Goal: Go to known website: Access a specific website the user already knows

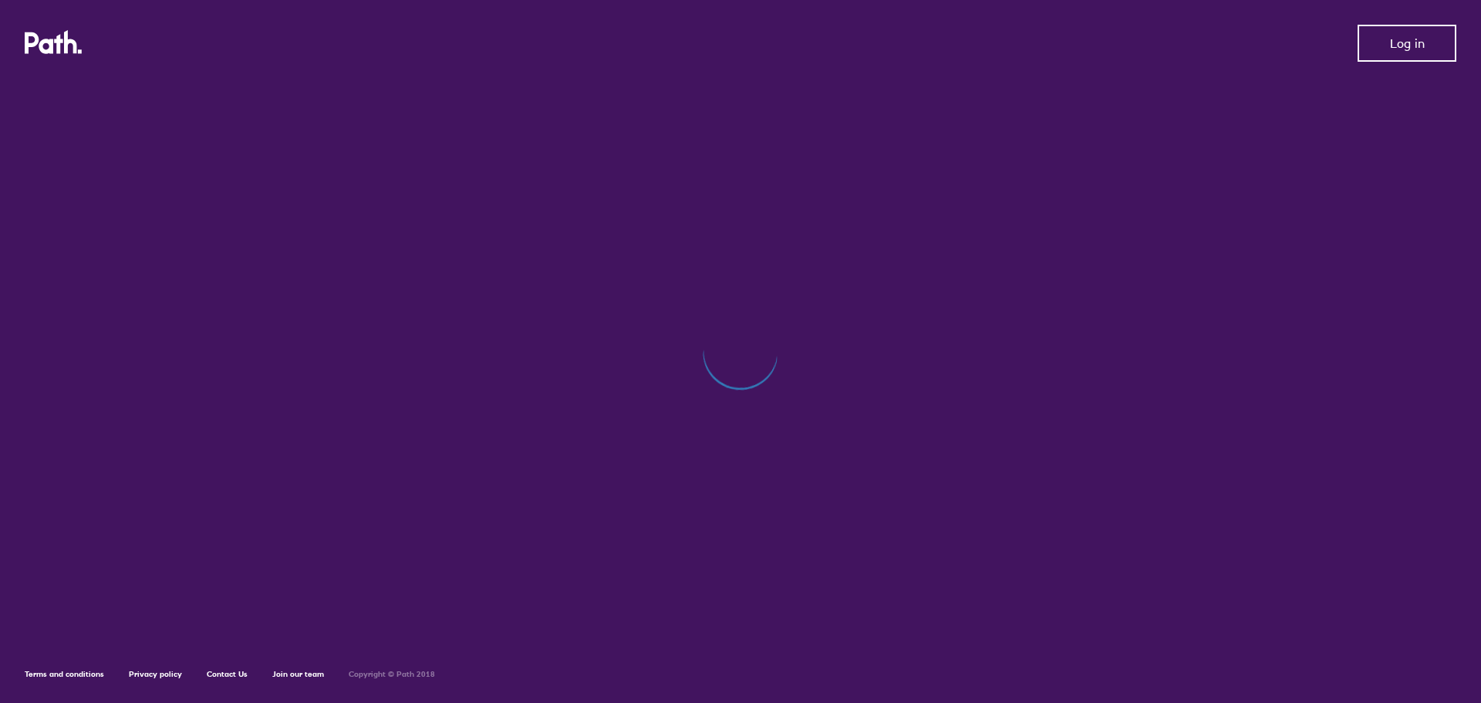
click at [1411, 42] on span "Log in" at bounding box center [1407, 43] width 35 height 14
click at [60, 42] on icon at bounding box center [44, 43] width 39 height 22
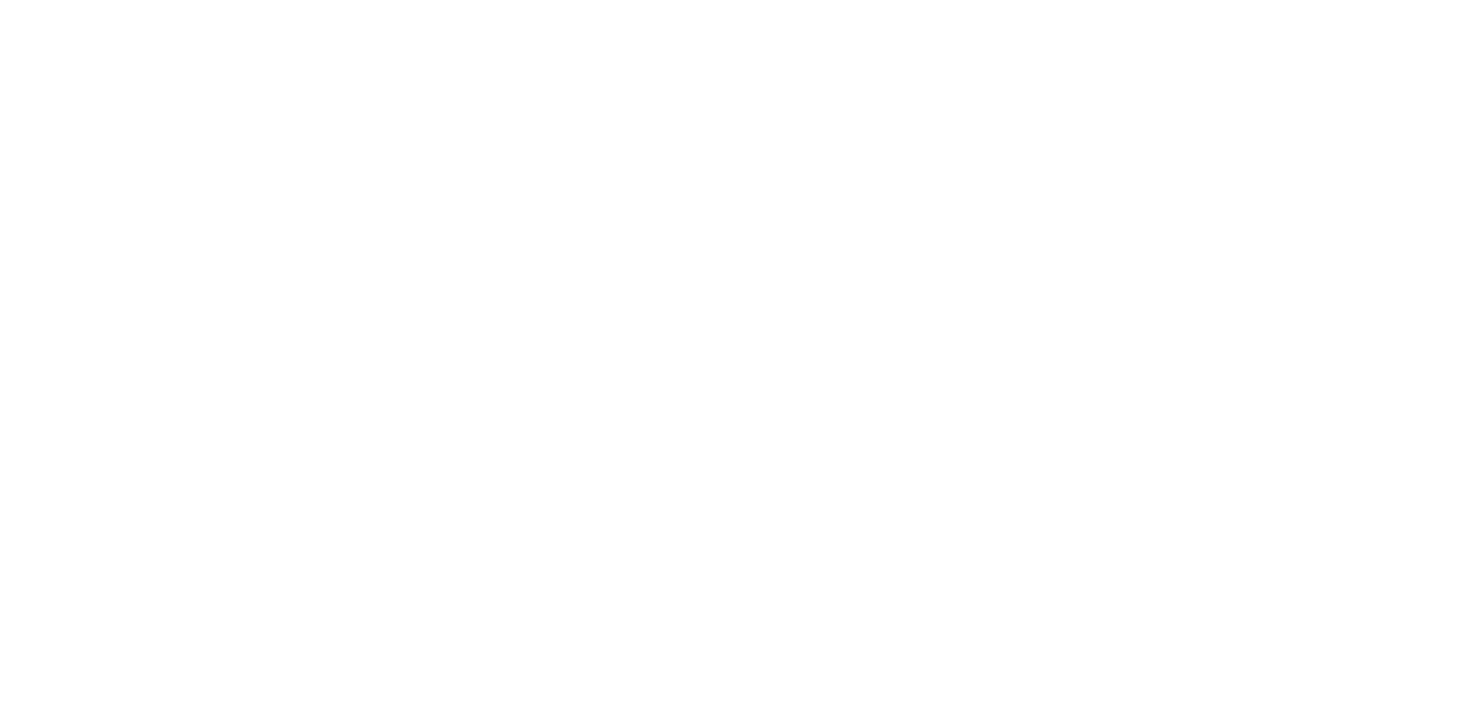
click at [436, 214] on div at bounding box center [740, 351] width 1481 height 703
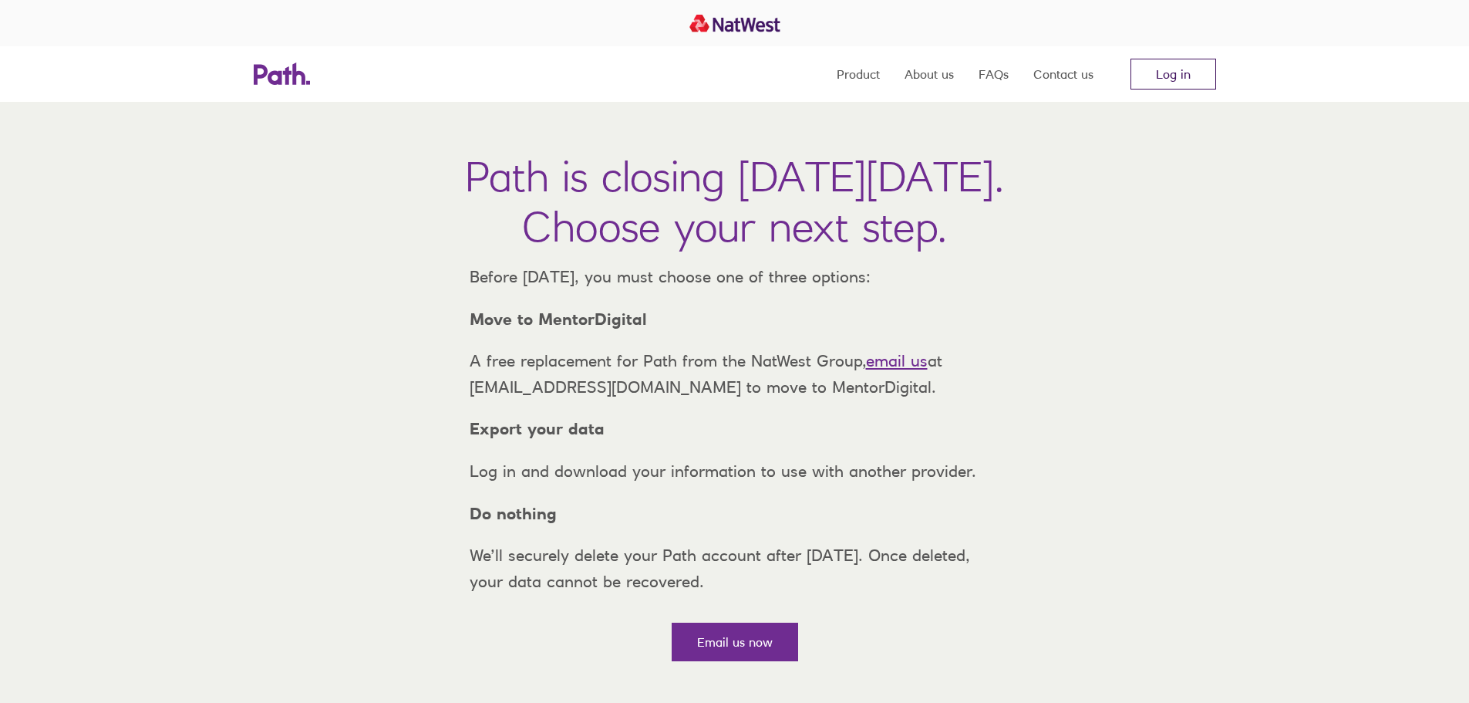
click at [1176, 83] on link "Log in" at bounding box center [1174, 74] width 86 height 31
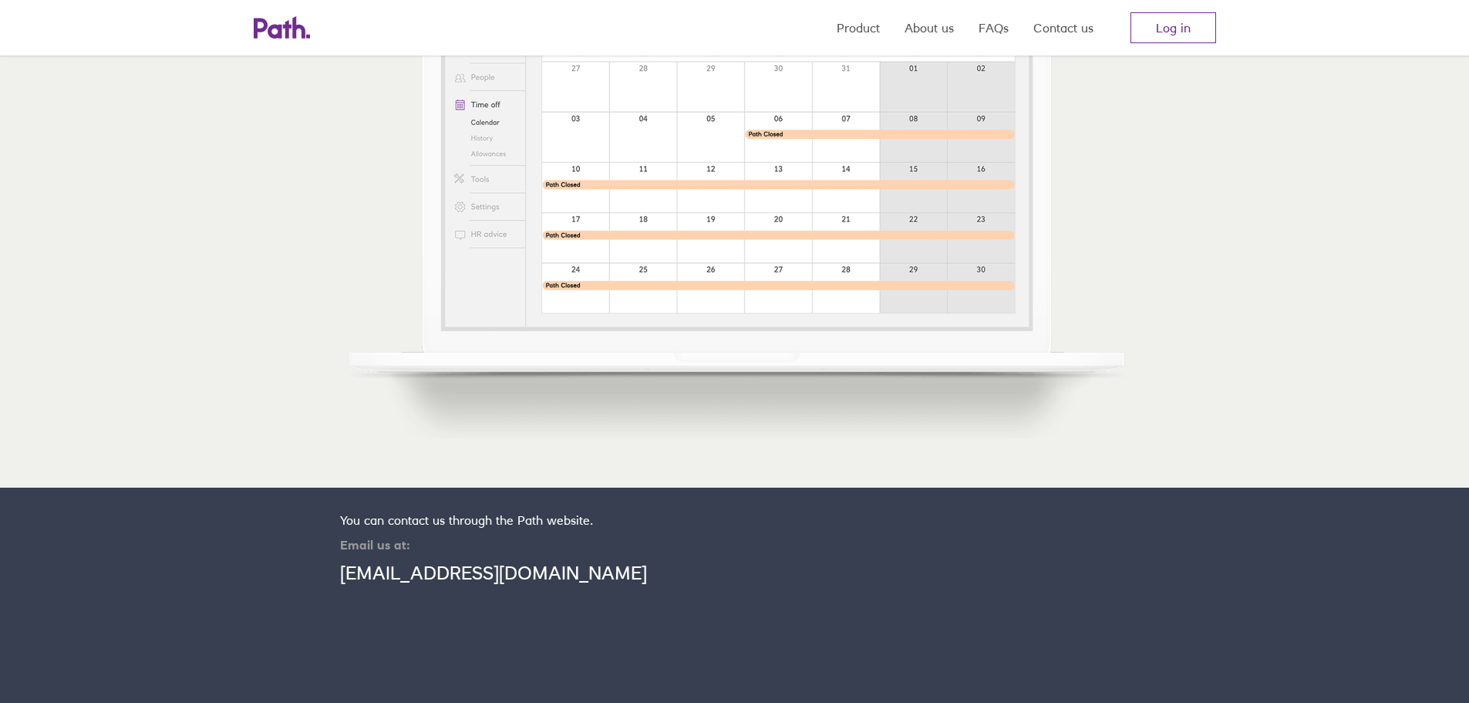
scroll to position [605, 0]
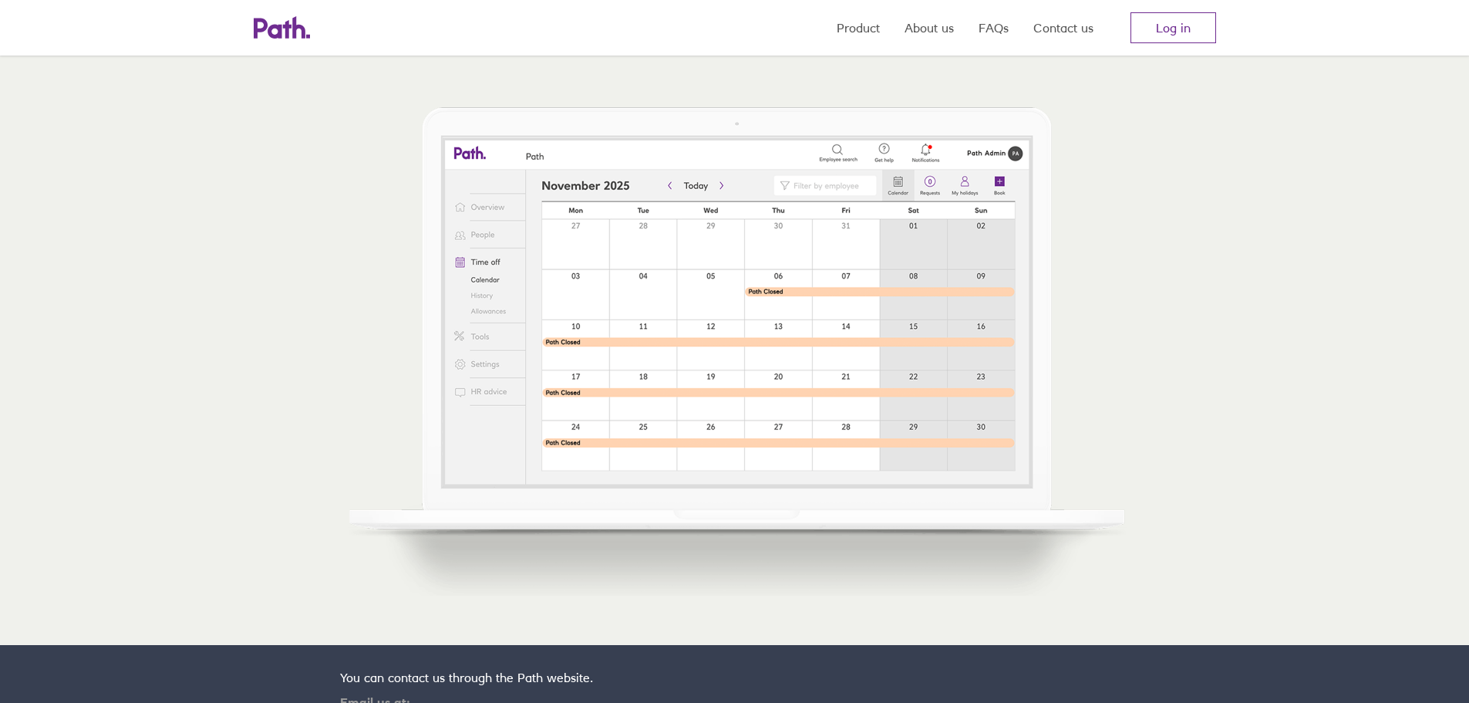
click at [884, 218] on img at bounding box center [735, 344] width 790 height 503
click at [777, 310] on img at bounding box center [735, 344] width 790 height 503
click at [535, 375] on img at bounding box center [735, 344] width 790 height 503
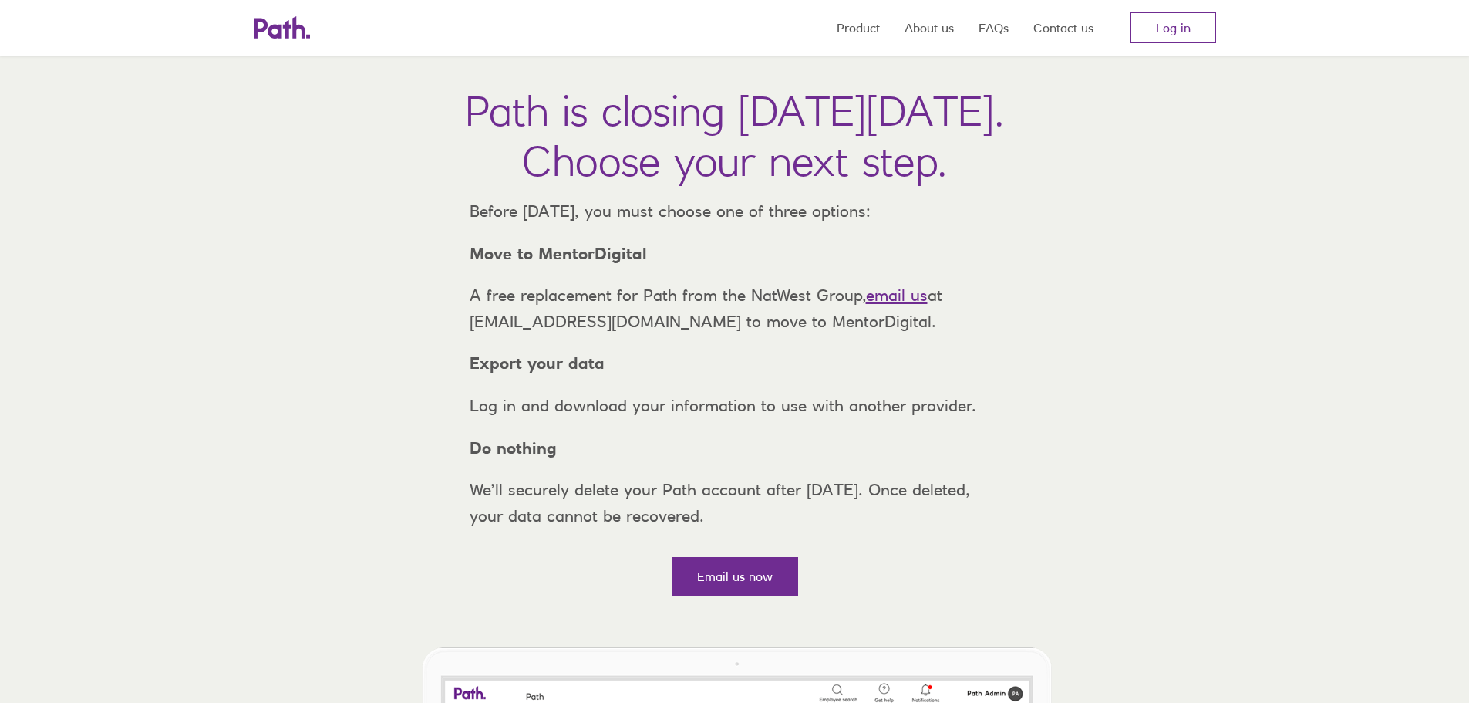
scroll to position [0, 0]
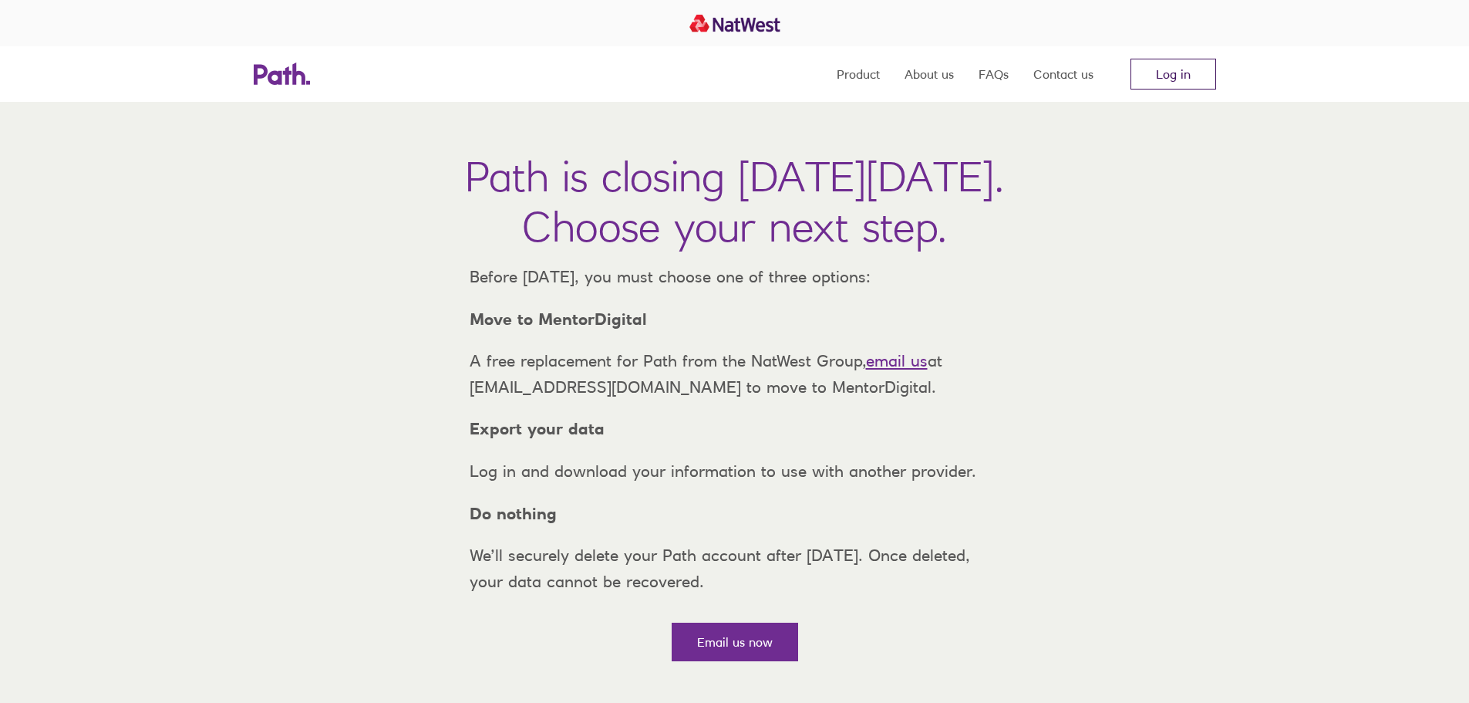
click at [1194, 75] on link "Log in" at bounding box center [1174, 74] width 86 height 31
